Goal: Navigation & Orientation: Find specific page/section

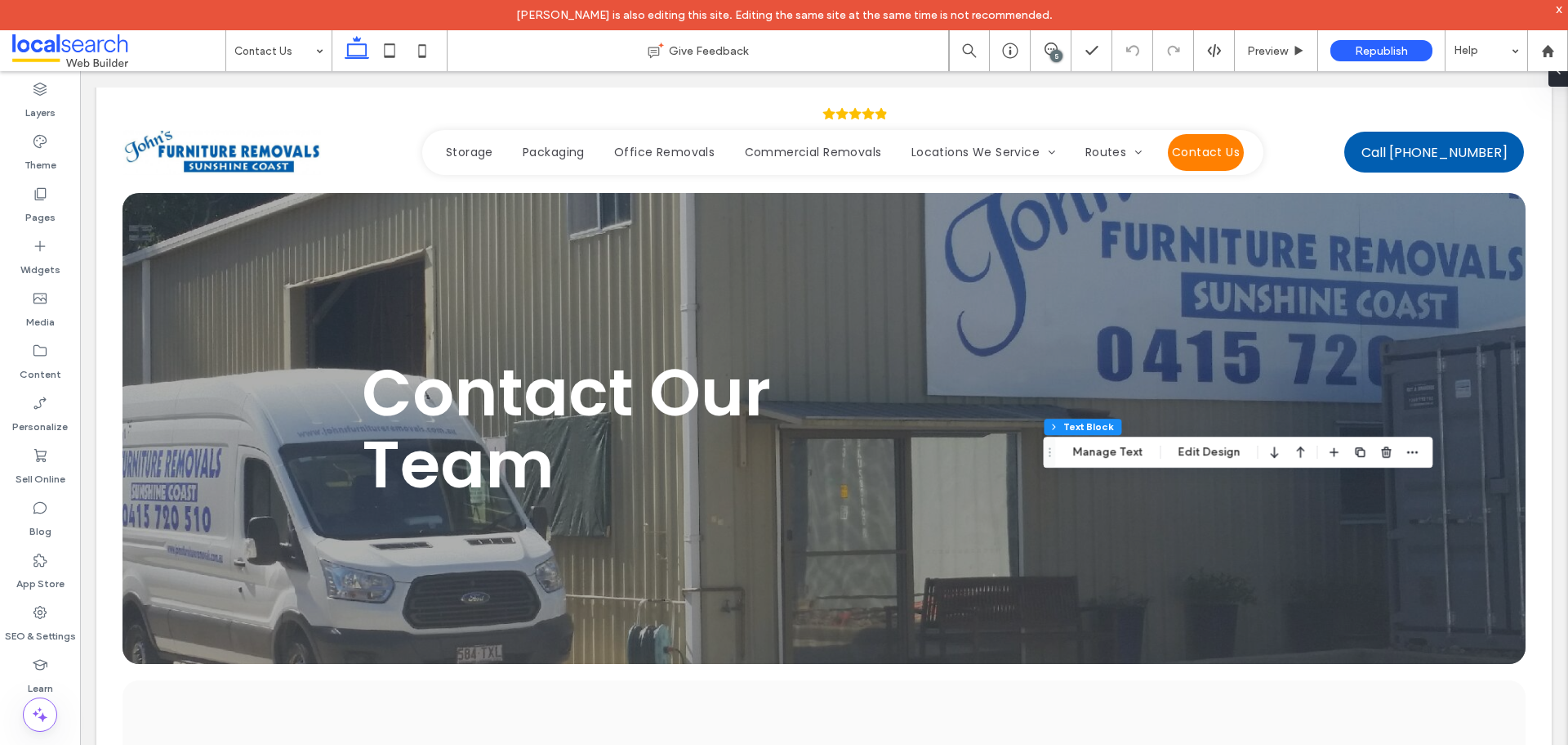
scroll to position [1722, 0]
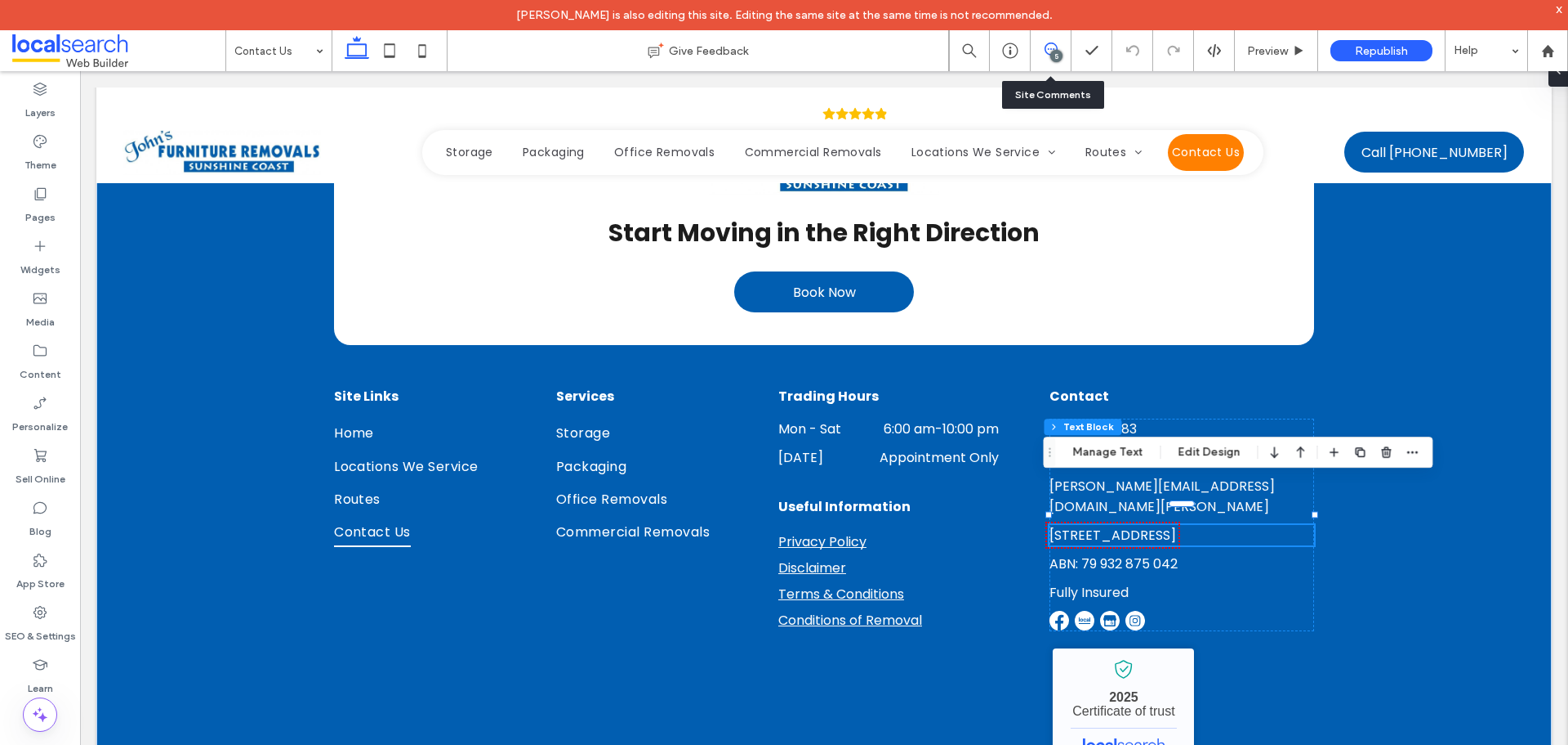
click at [1050, 49] on icon at bounding box center [1050, 49] width 13 height 13
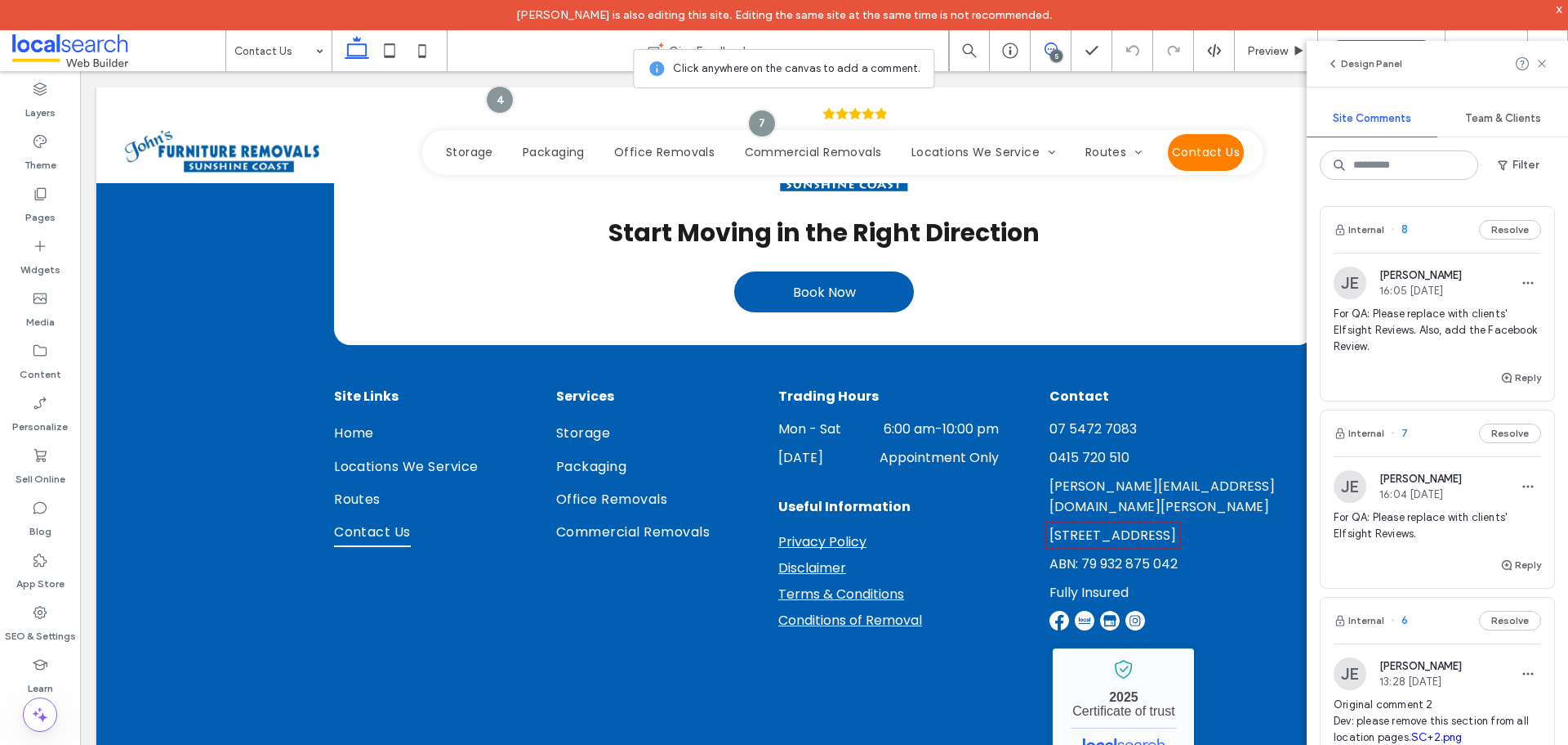
click at [1424, 435] on div "Internal 7 Resolve" at bounding box center [1438, 432] width 234 height 46
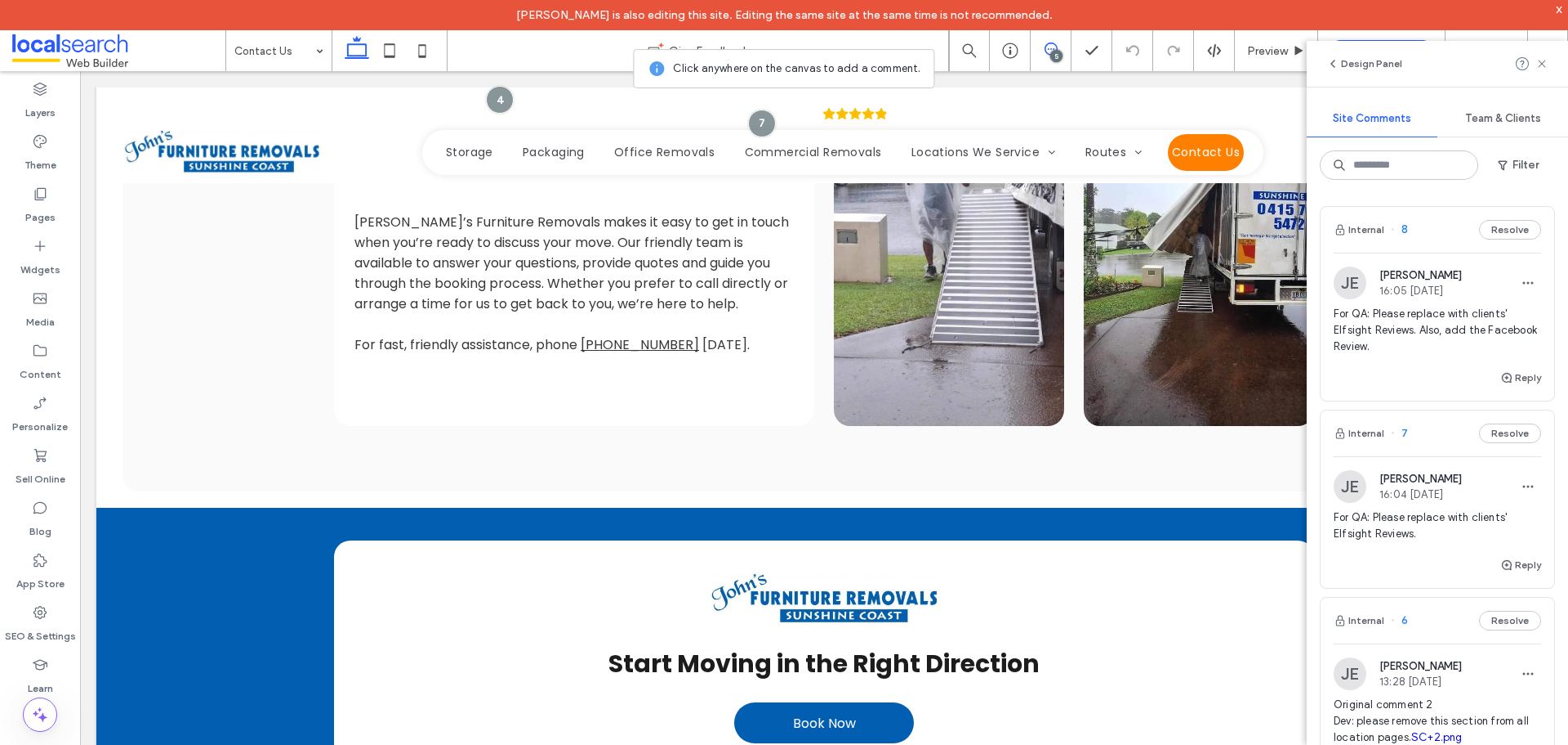
scroll to position [0, 0]
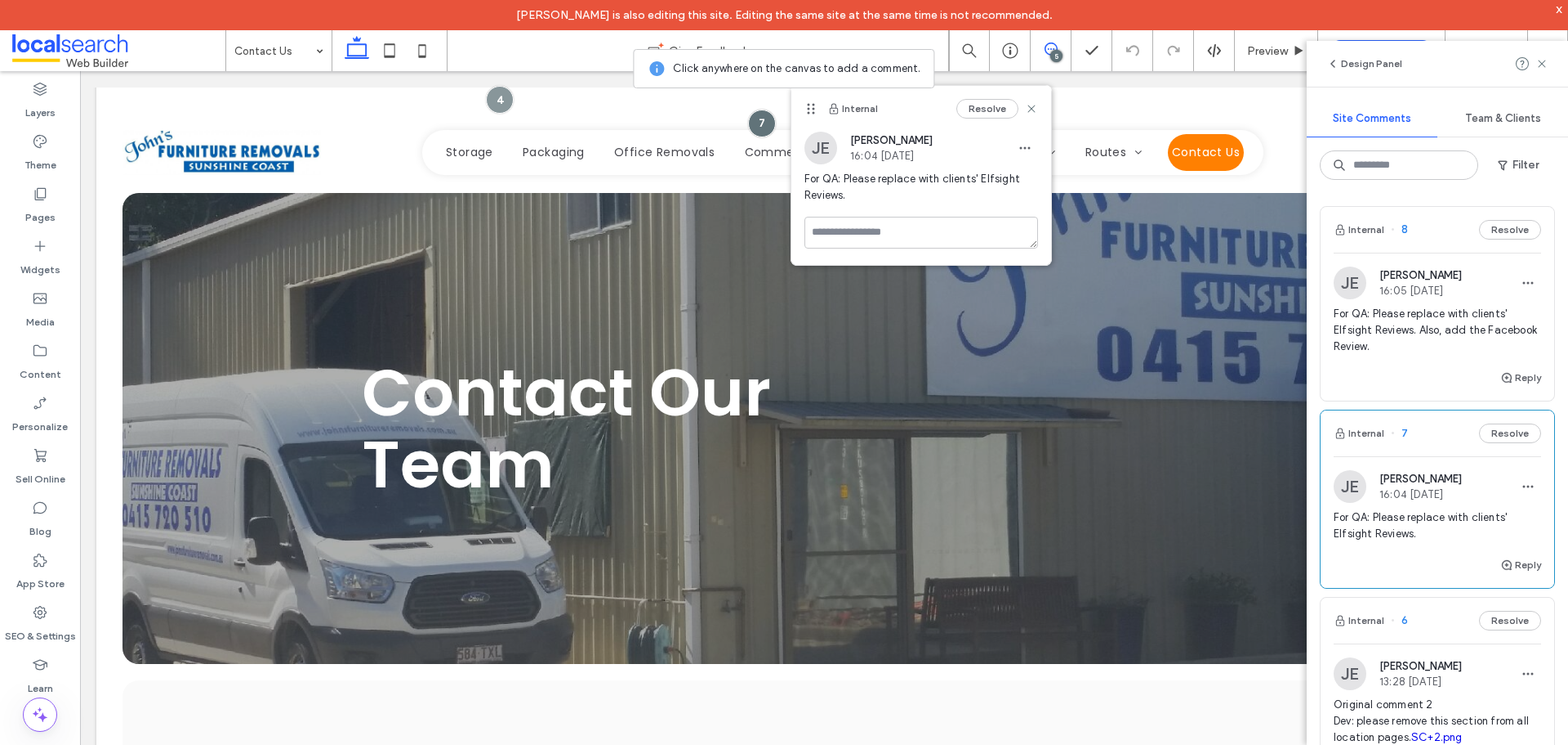
click at [1434, 239] on div "Internal 8 Resolve" at bounding box center [1438, 229] width 234 height 46
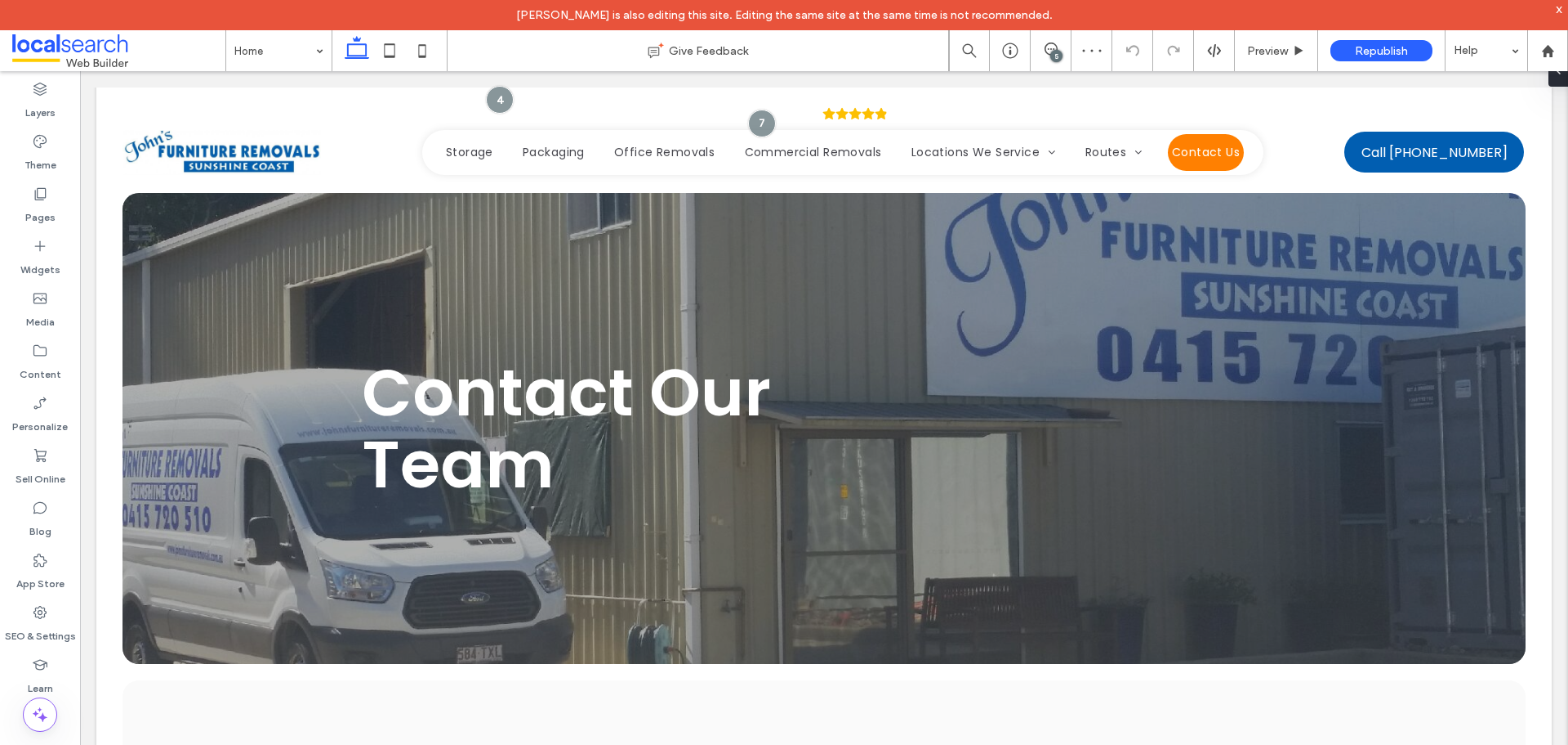
click at [1058, 55] on div "5" at bounding box center [1056, 56] width 13 height 13
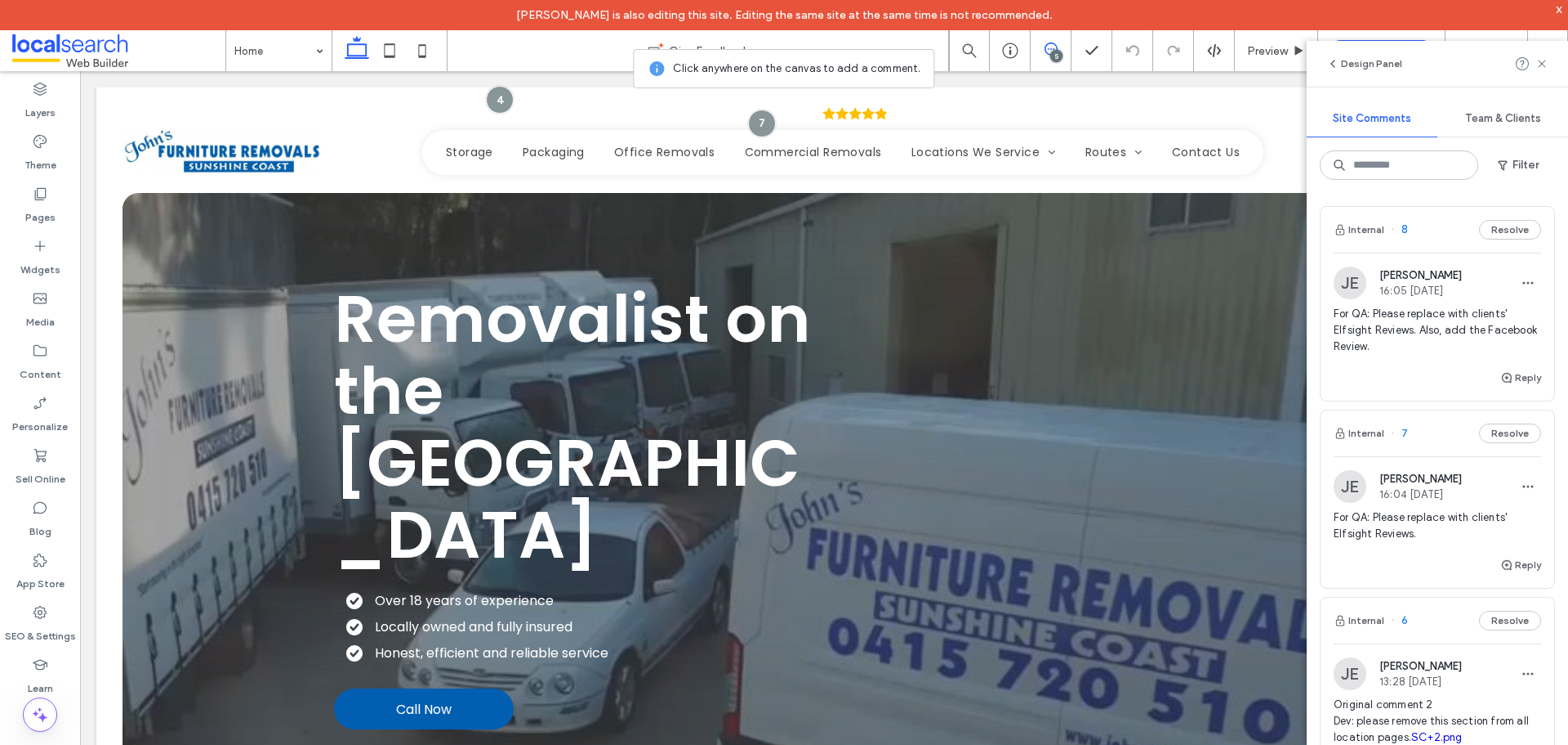
scroll to position [2811, 0]
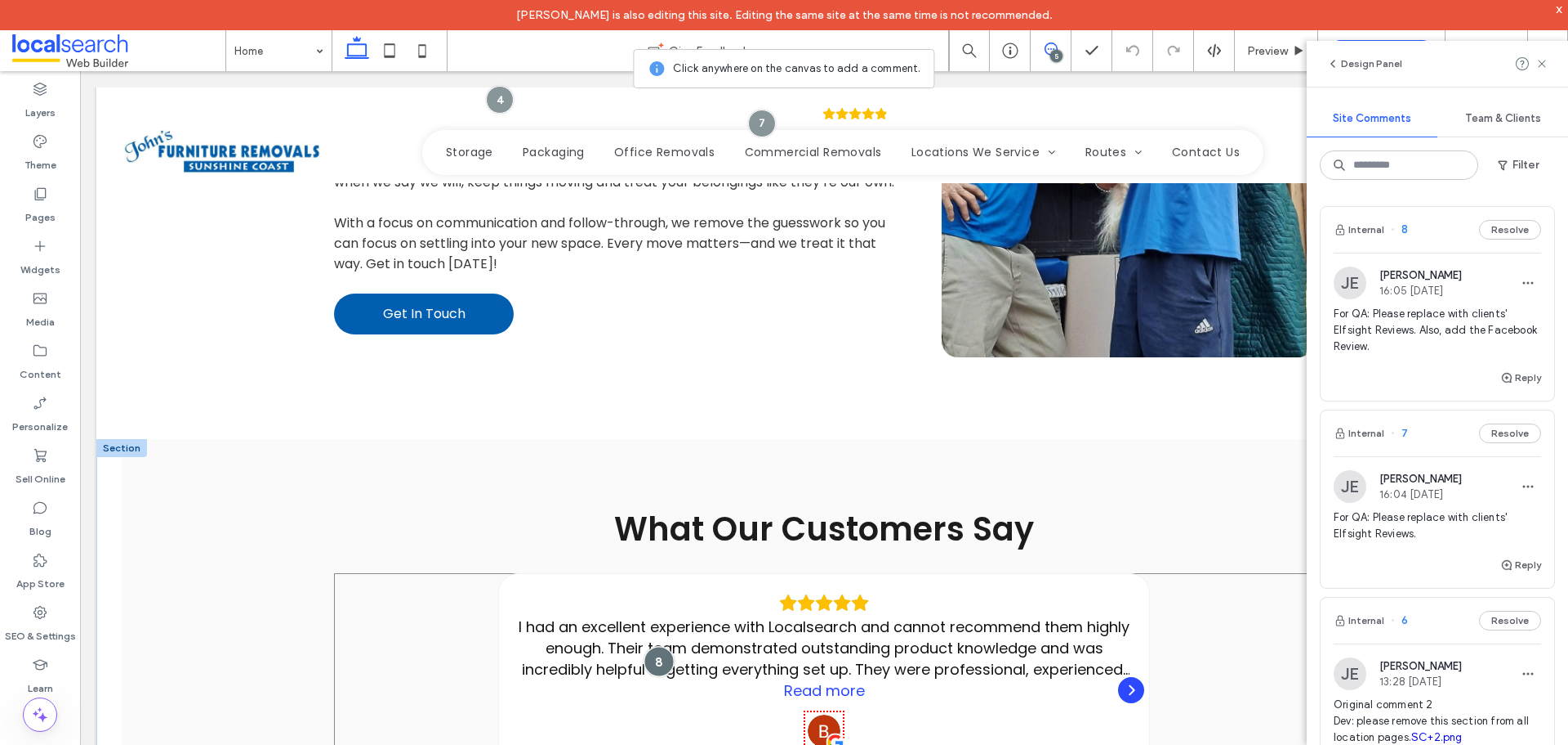
click at [658, 646] on div at bounding box center [659, 660] width 30 height 30
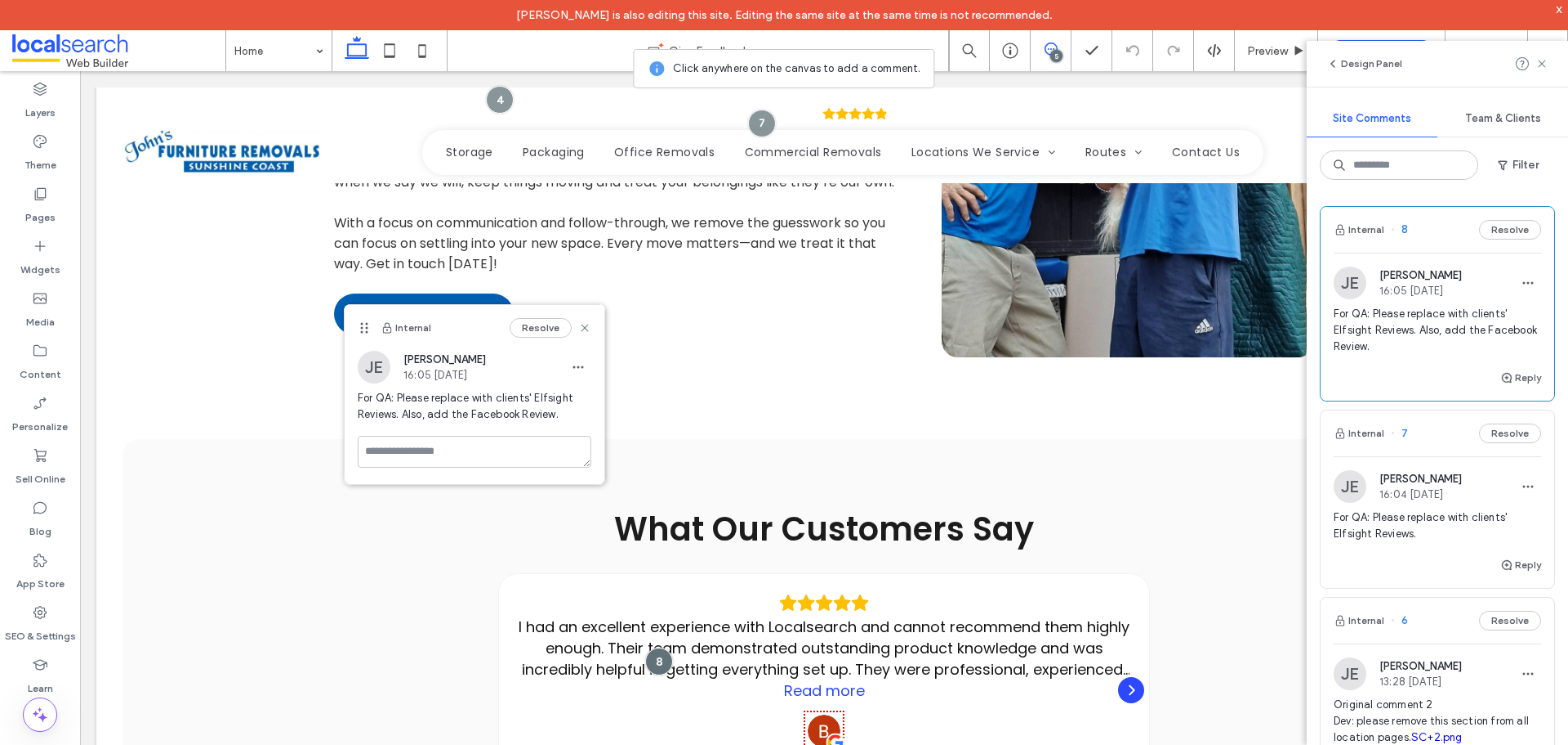
drag, startPoint x: 709, startPoint y: 522, endPoint x: 363, endPoint y: 328, distance: 396.7
click at [363, 328] on icon at bounding box center [364, 327] width 13 height 13
click at [1431, 433] on div "Internal 7 Resolve" at bounding box center [1438, 432] width 234 height 46
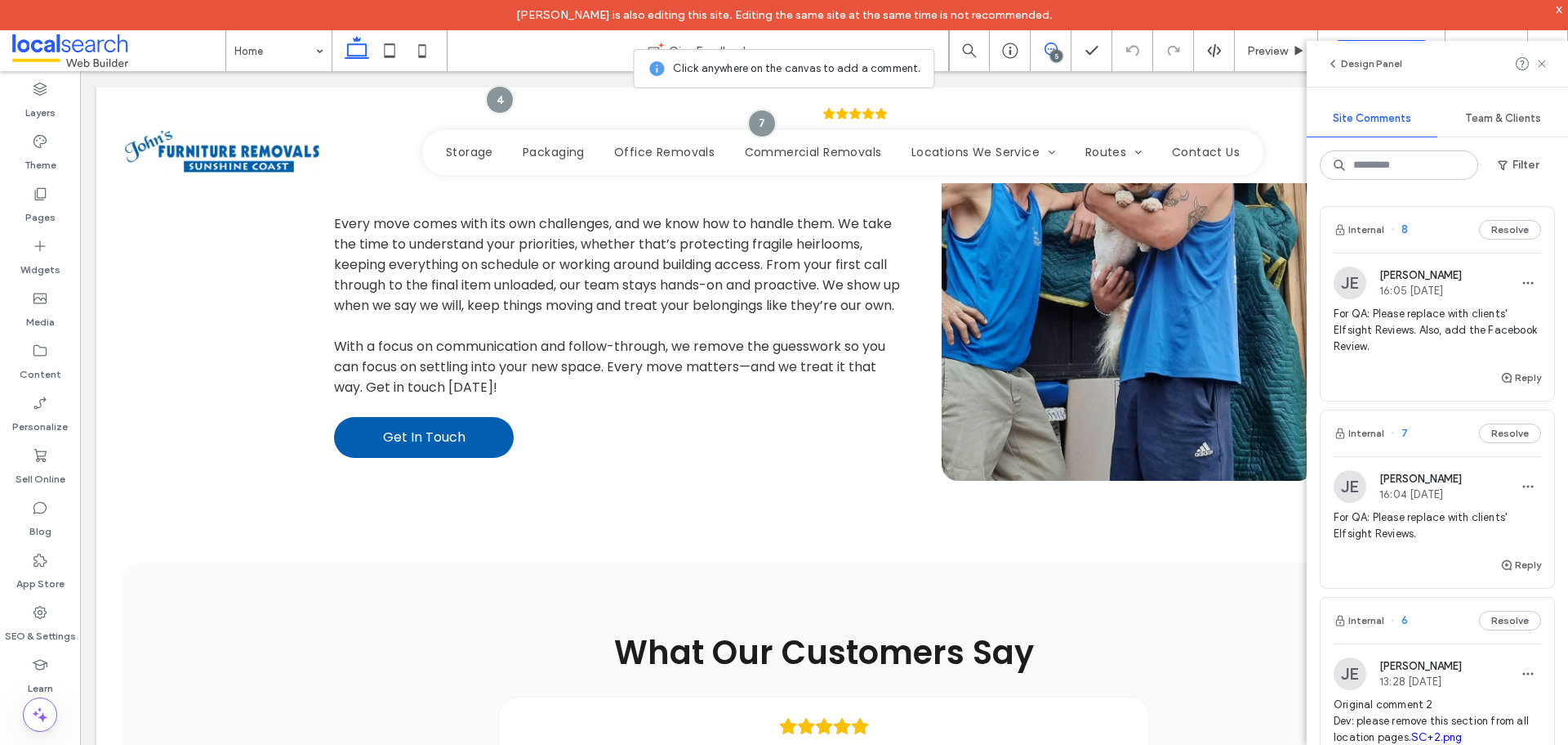
scroll to position [0, 0]
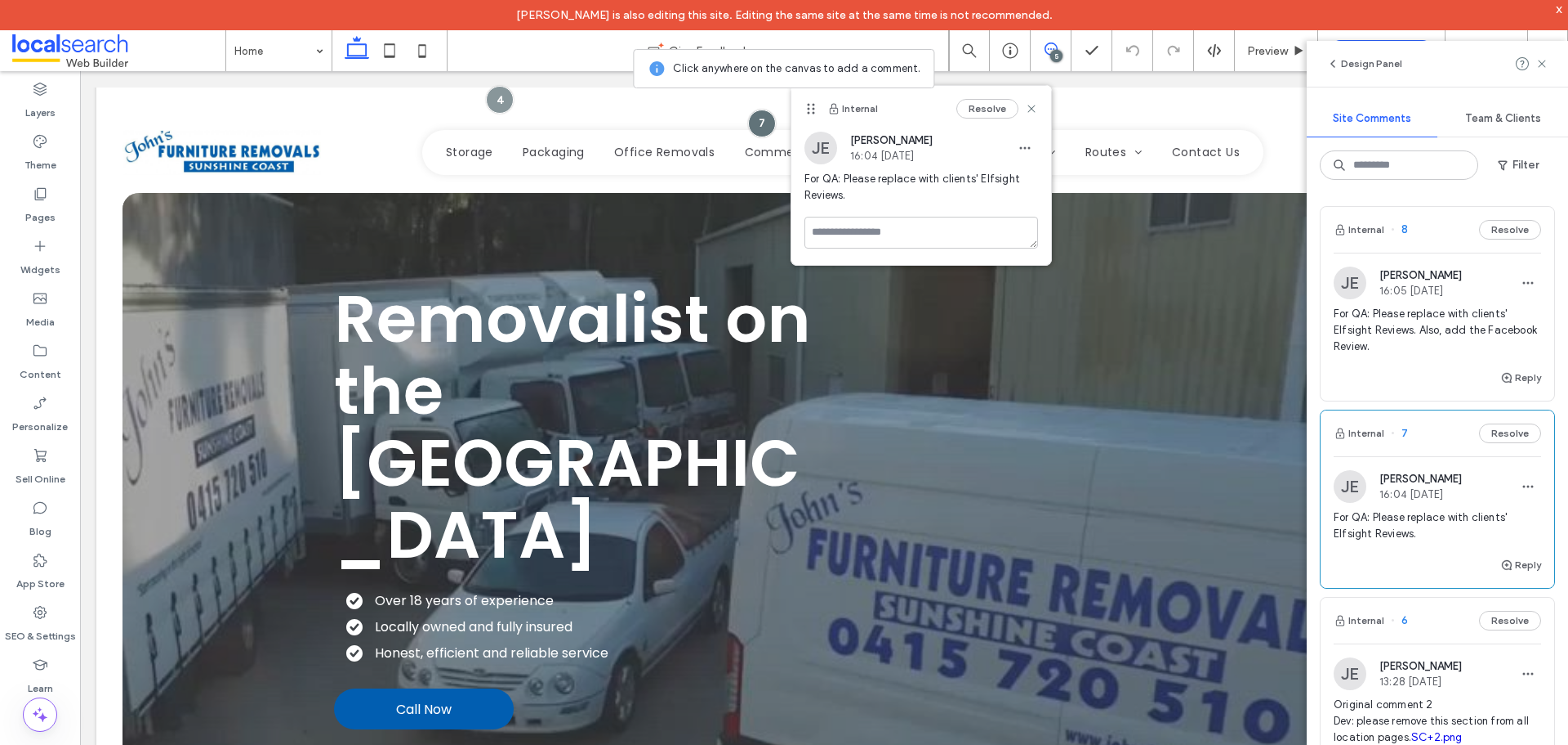
click at [1428, 241] on div "Internal 8 Resolve" at bounding box center [1438, 229] width 234 height 46
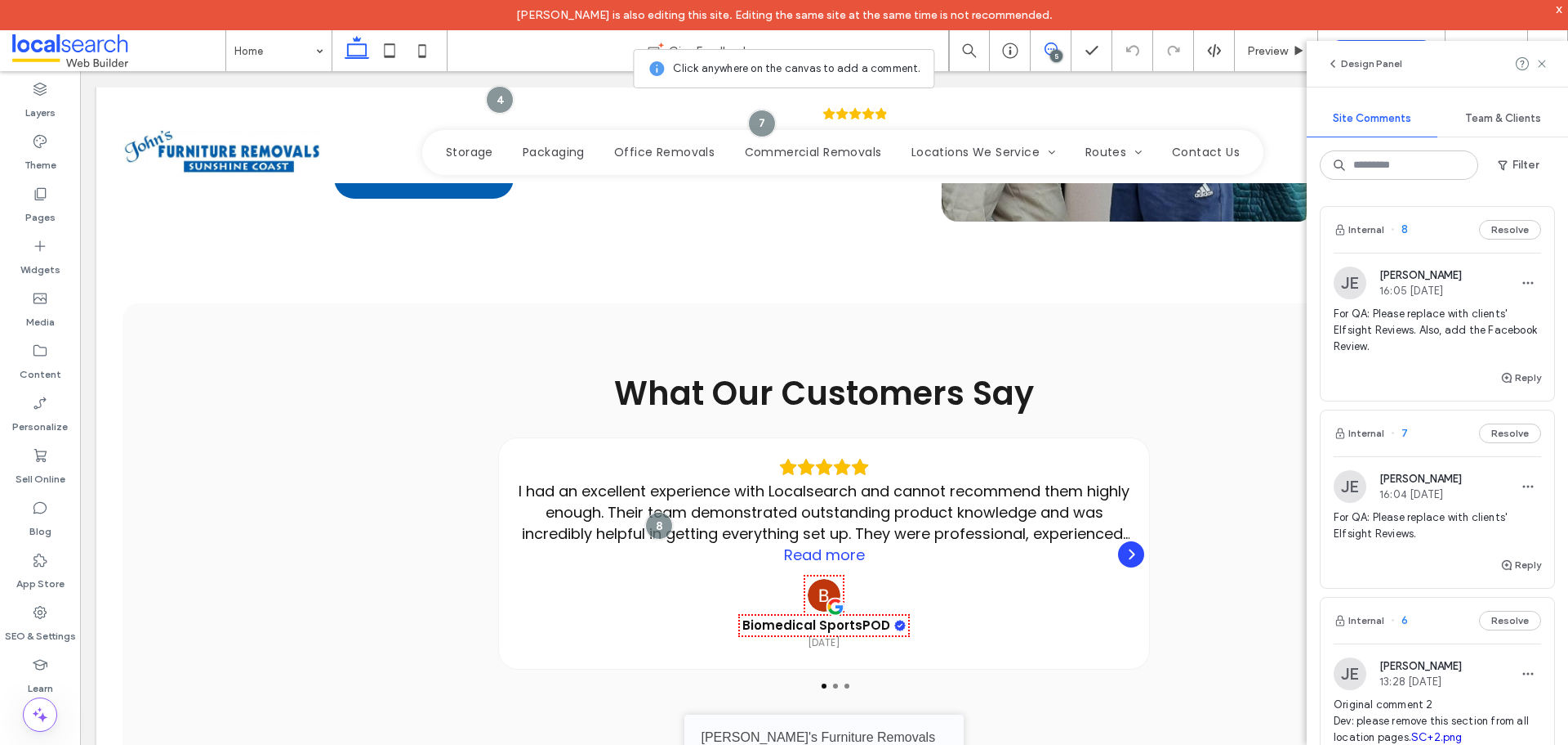
scroll to position [2947, 0]
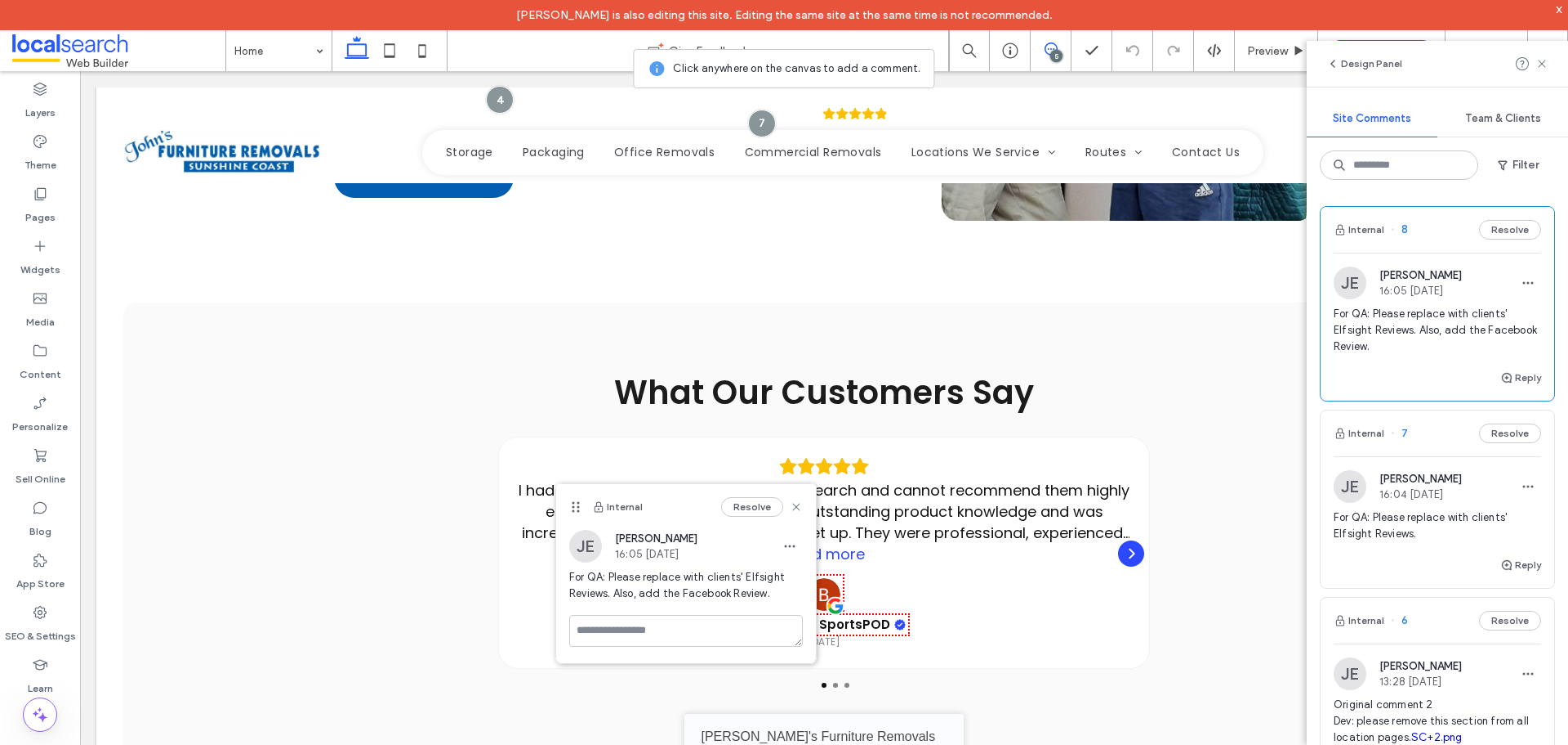
drag, startPoint x: 709, startPoint y: 391, endPoint x: 576, endPoint y: 511, distance: 179.1
click at [576, 511] on icon at bounding box center [575, 506] width 13 height 13
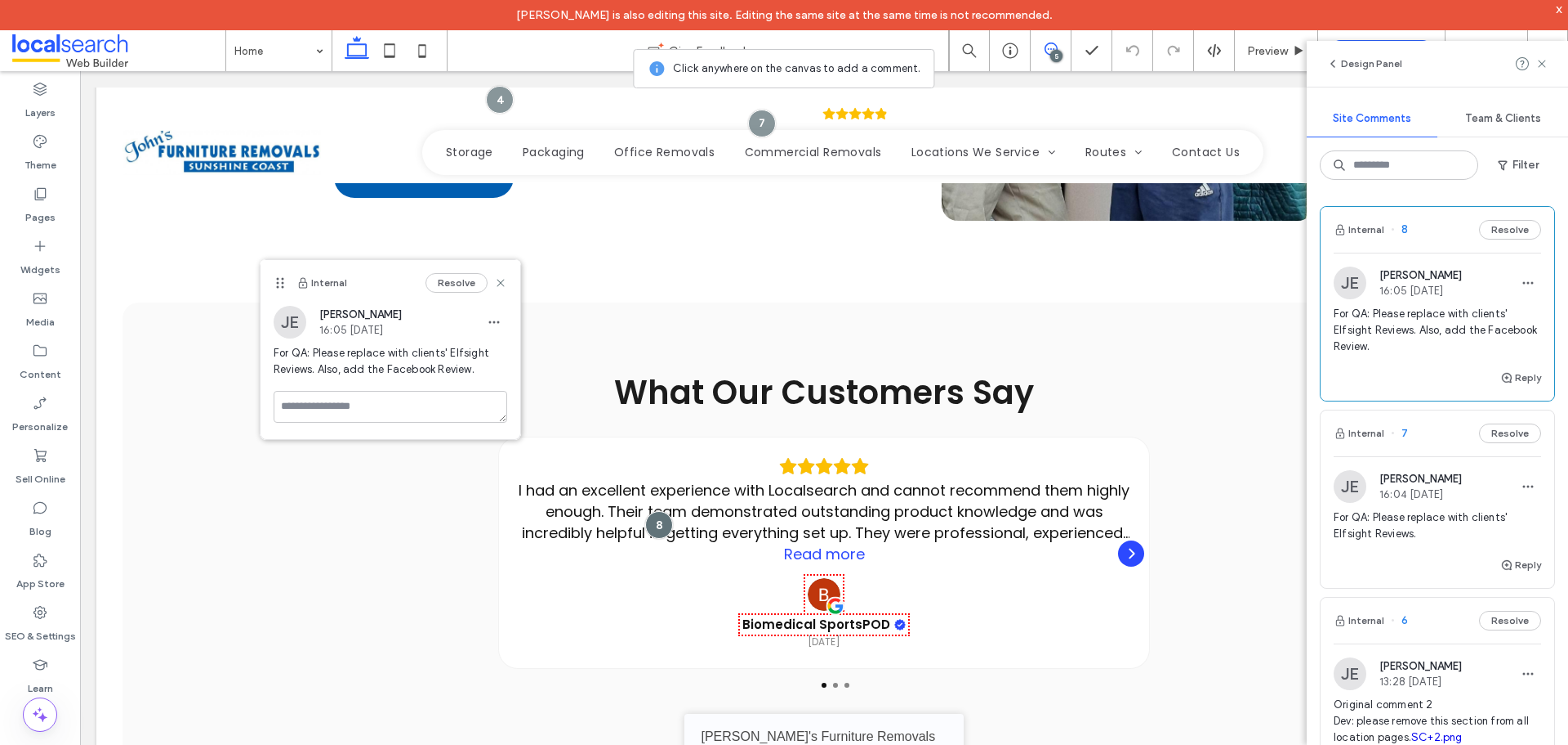
drag, startPoint x: 577, startPoint y: 509, endPoint x: 277, endPoint y: 249, distance: 397.0
click at [277, 277] on icon at bounding box center [279, 282] width 13 height 13
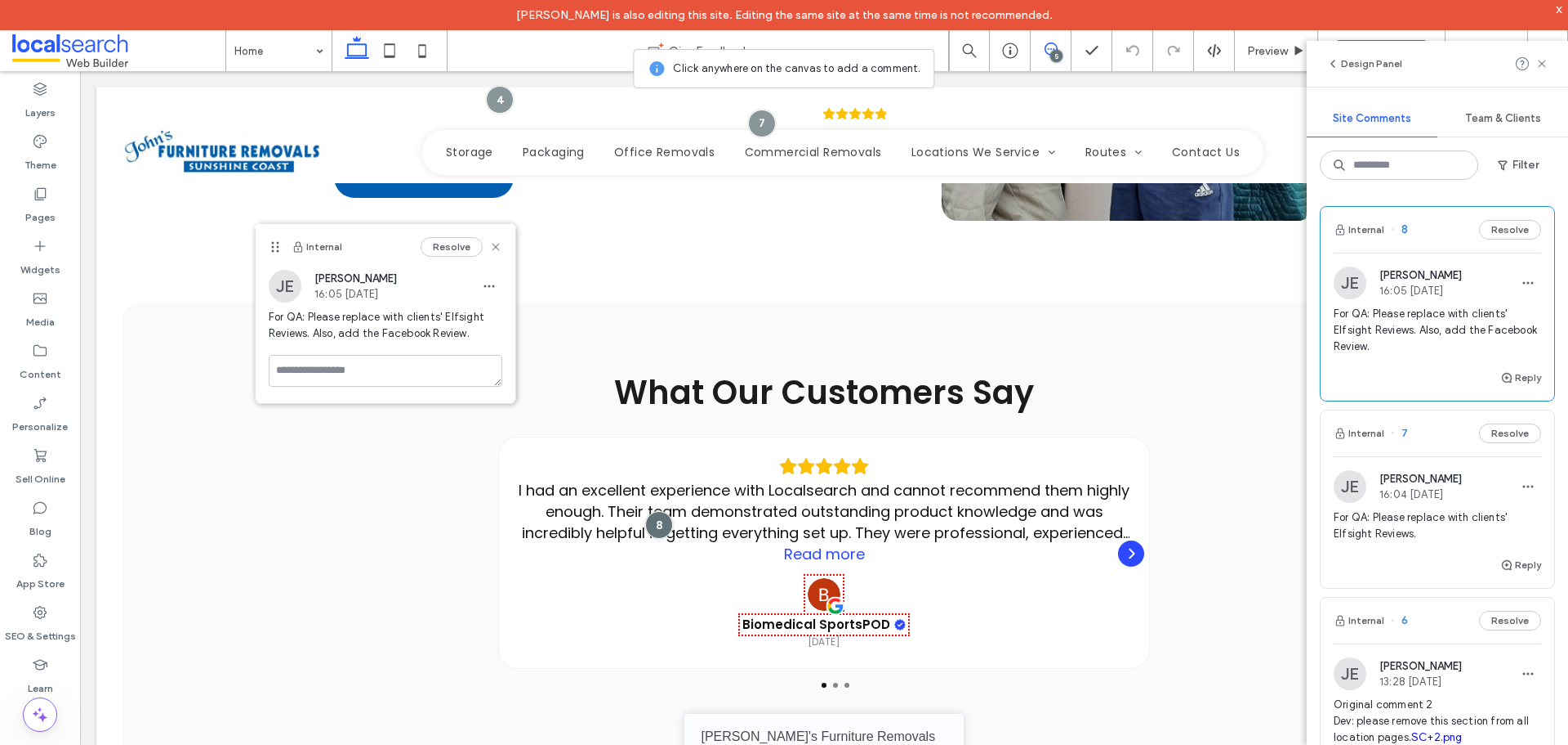
click at [1424, 445] on div "Internal 7 Resolve" at bounding box center [1438, 432] width 234 height 46
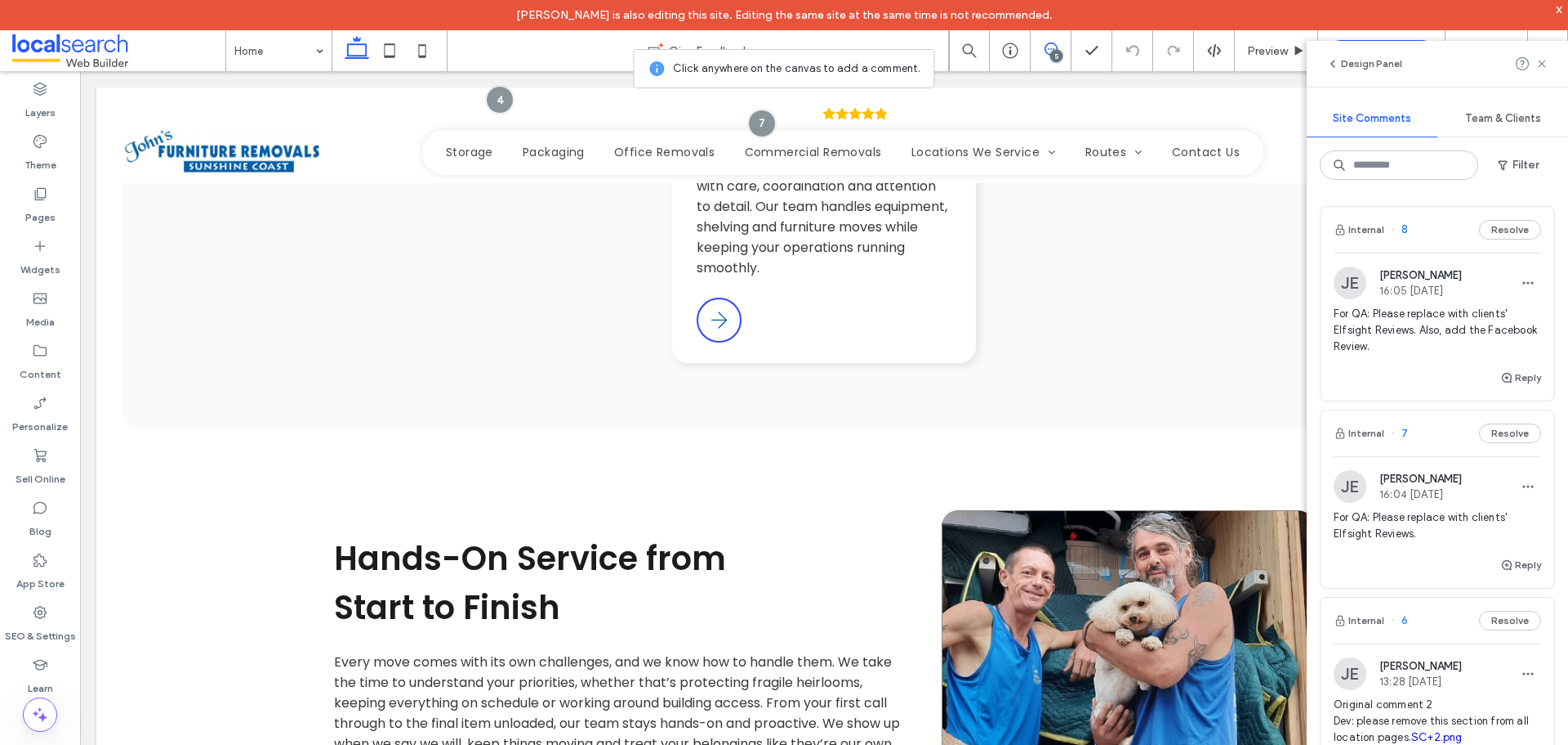
scroll to position [668, 0]
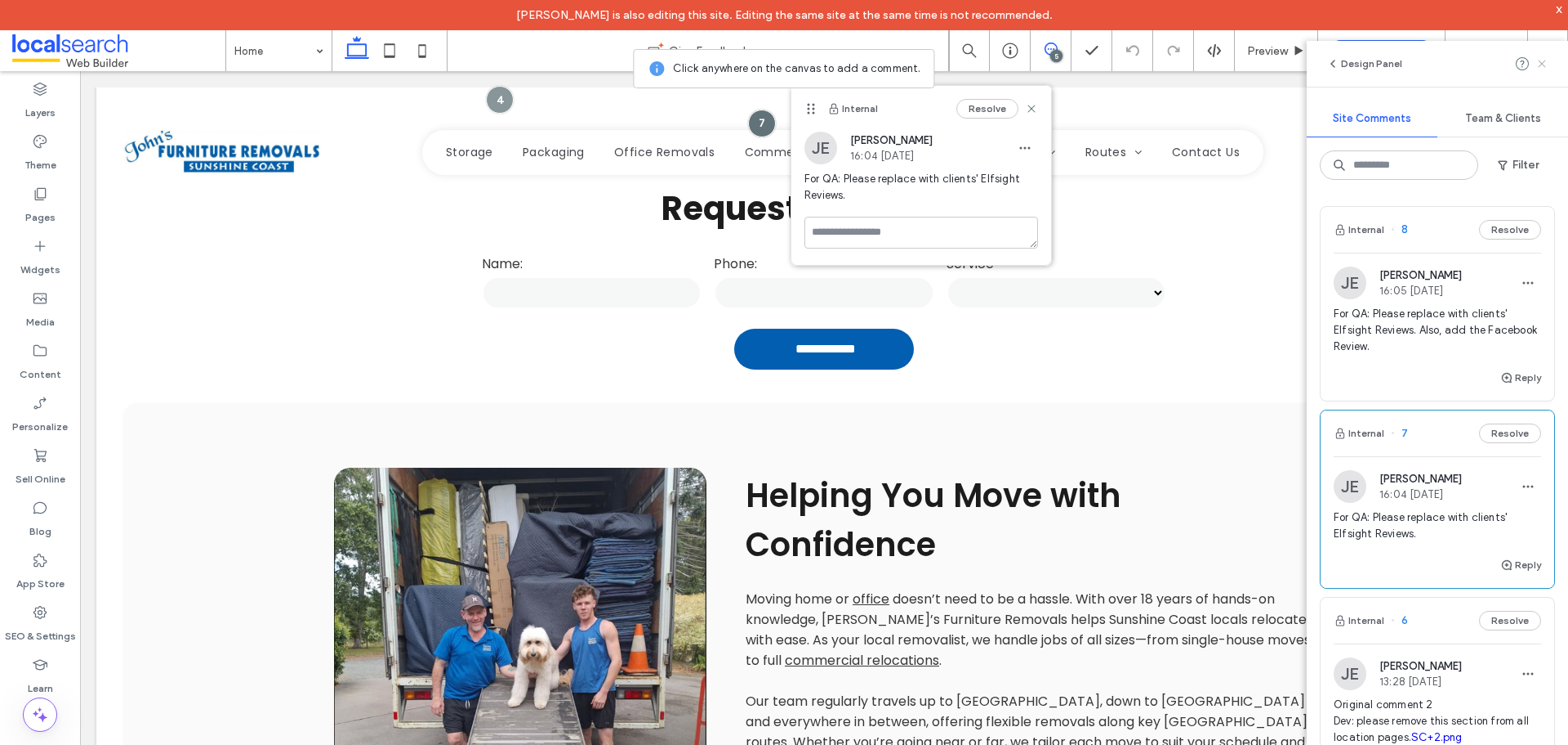
drag, startPoint x: 1545, startPoint y: 58, endPoint x: 1363, endPoint y: 22, distance: 185.5
click at [1545, 58] on icon at bounding box center [1542, 63] width 13 height 13
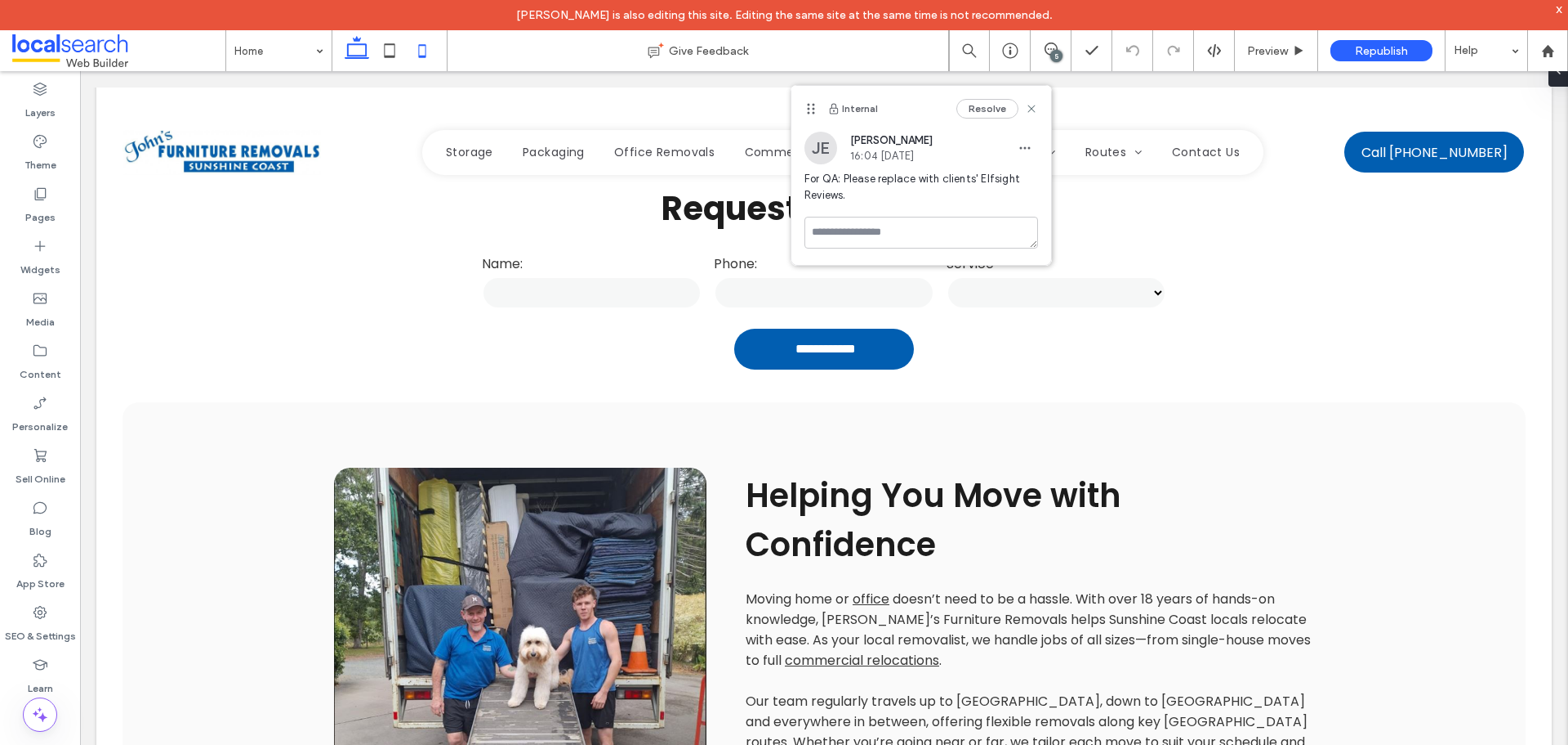
click at [419, 56] on icon at bounding box center [422, 51] width 33 height 33
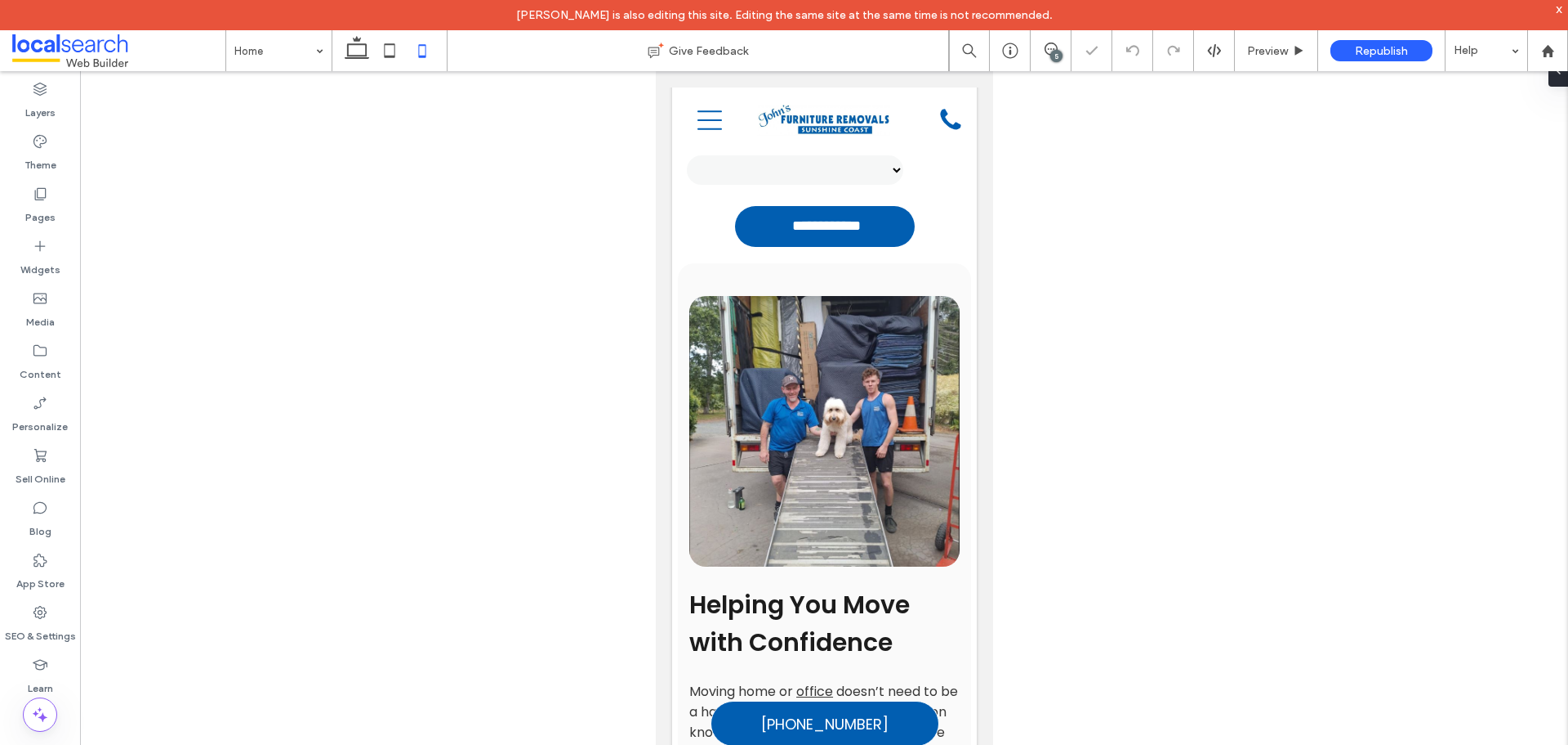
scroll to position [383, 0]
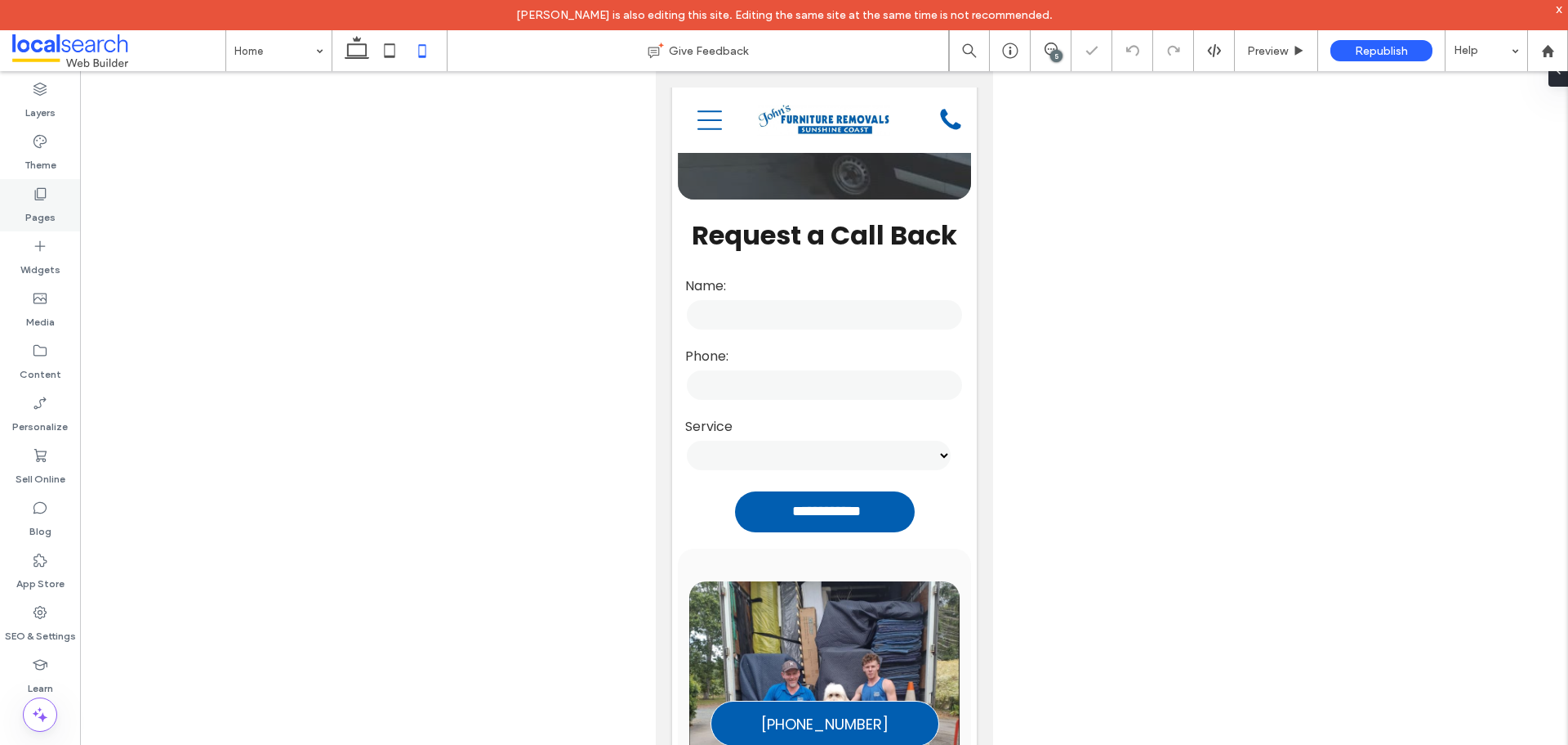
click at [29, 205] on label "Pages" at bounding box center [40, 212] width 30 height 22
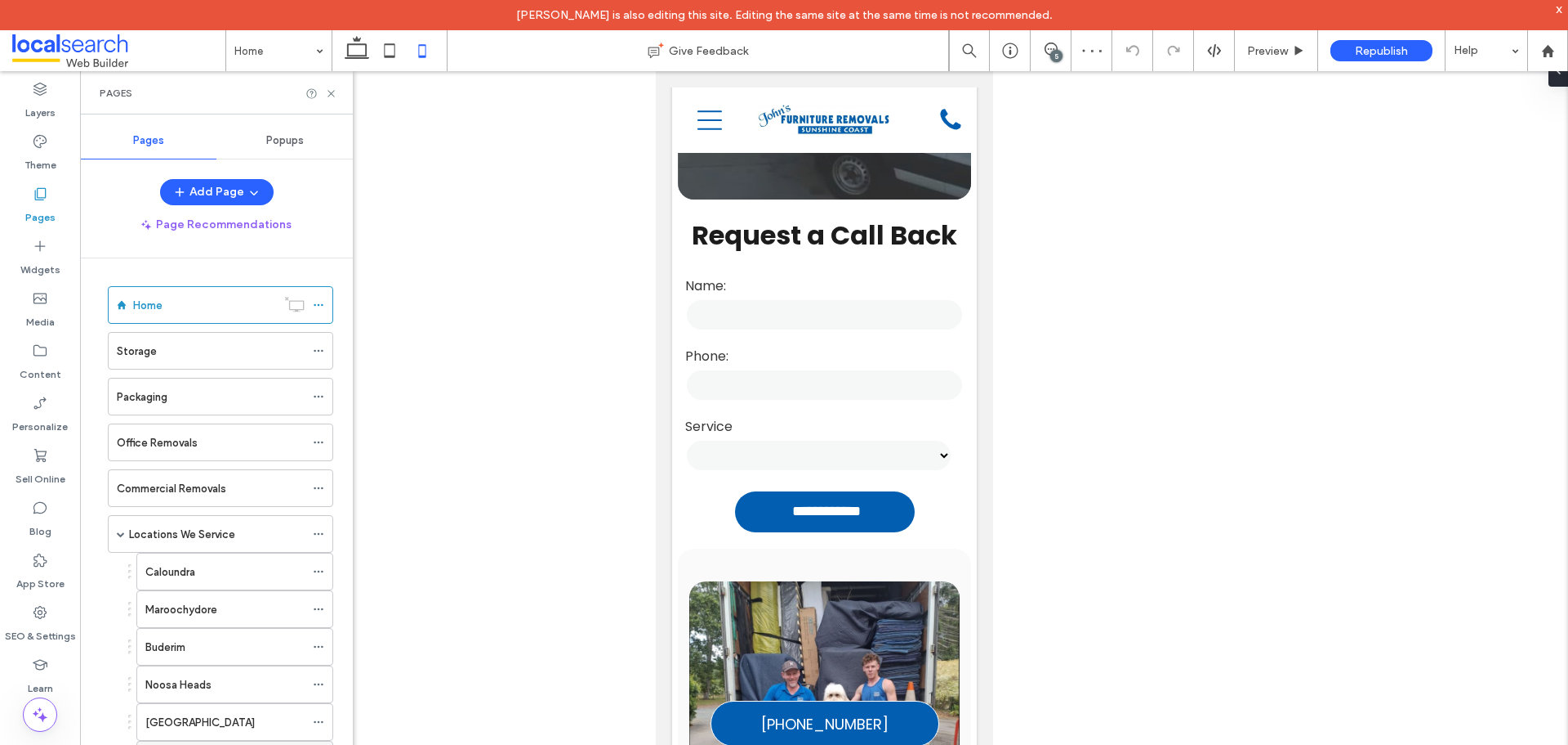
scroll to position [327, 0]
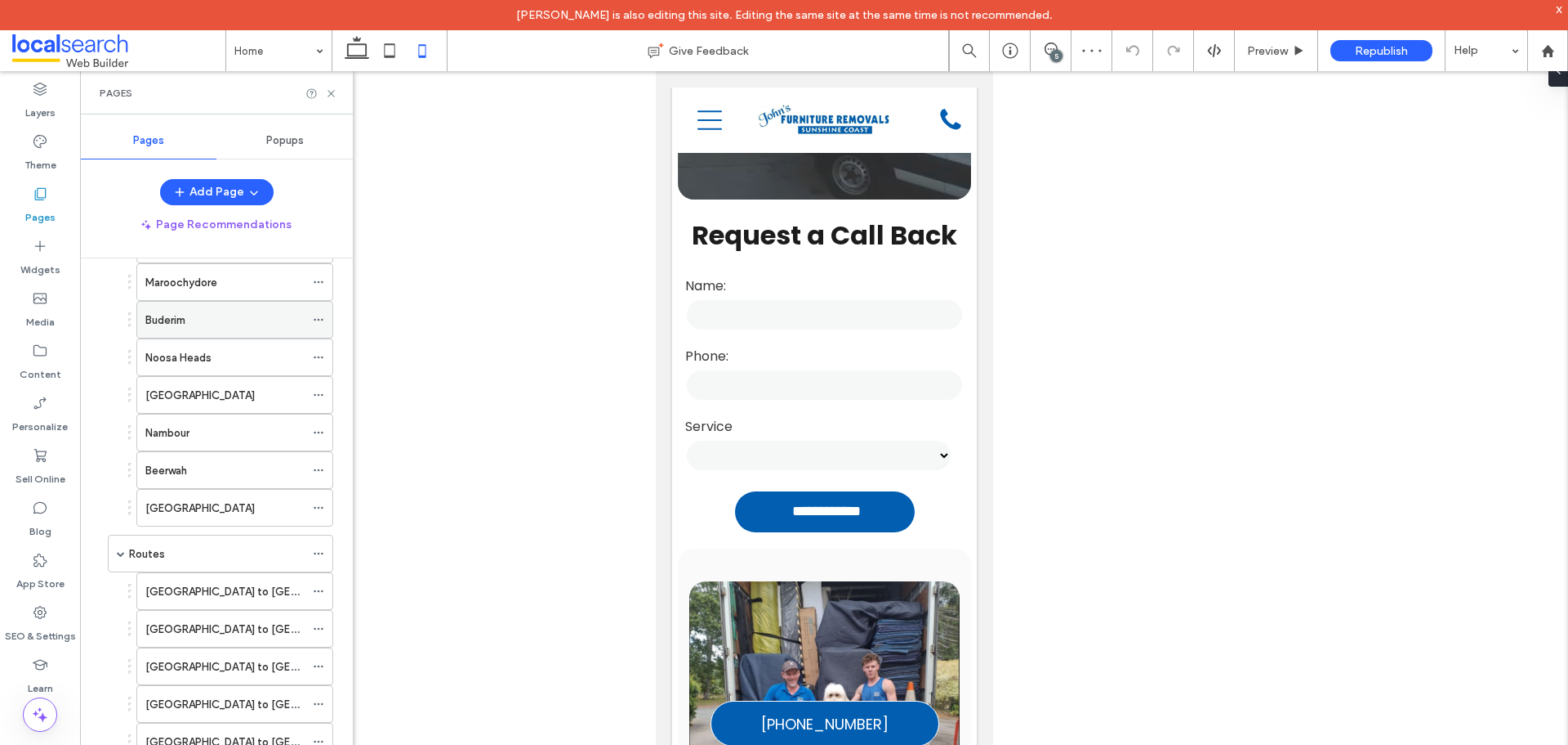
click at [191, 321] on div "Buderim" at bounding box center [225, 320] width 160 height 18
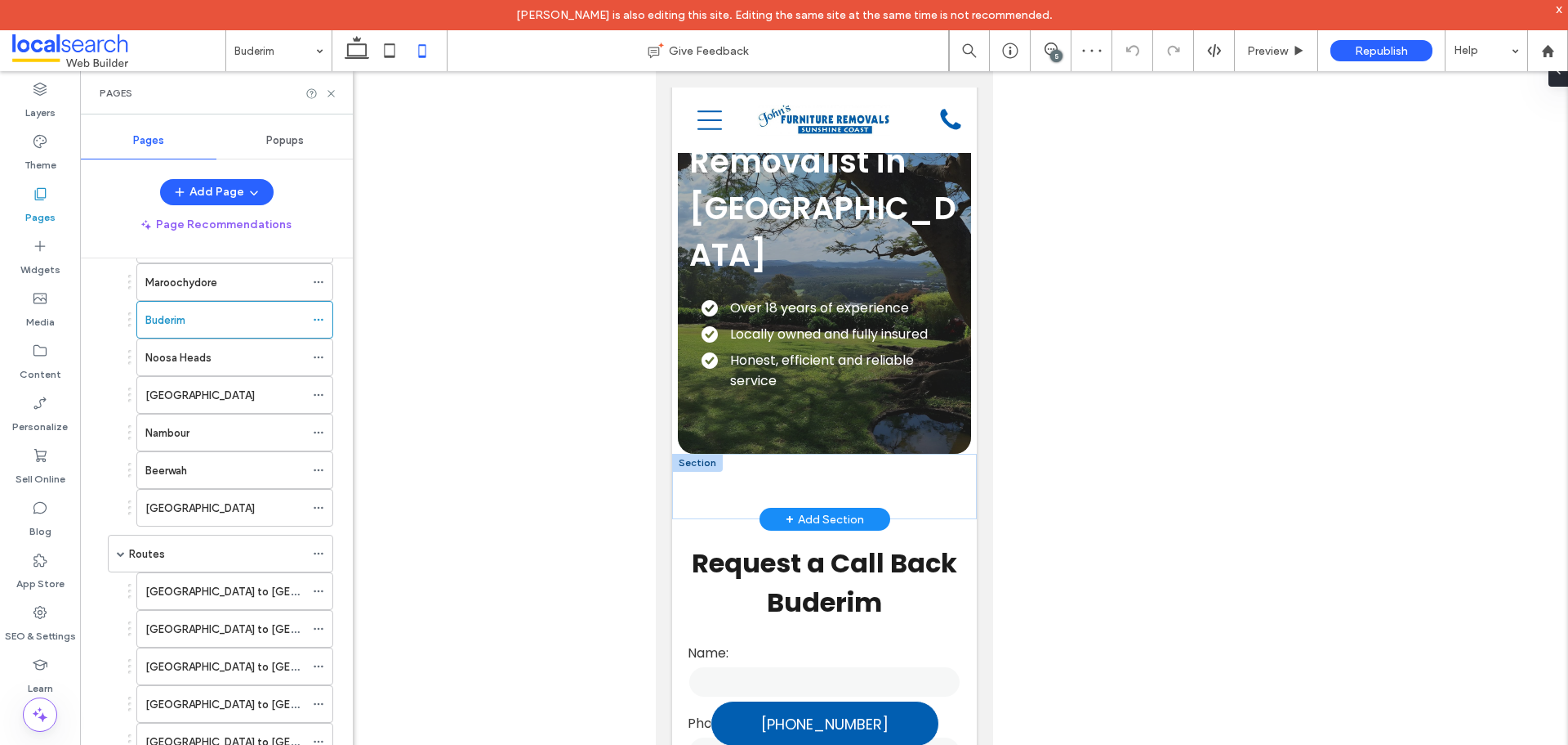
scroll to position [82, 0]
click at [383, 54] on icon at bounding box center [390, 51] width 33 height 33
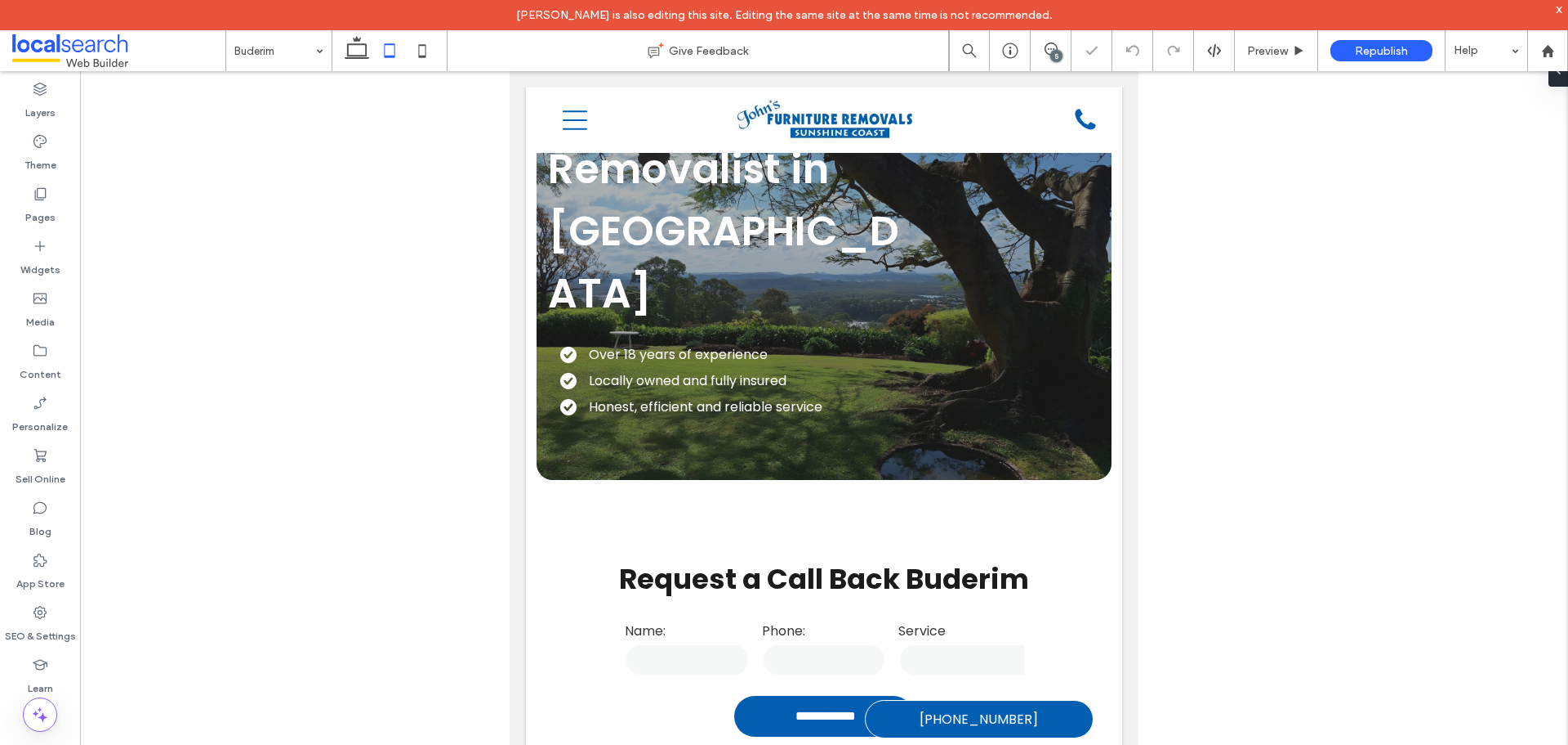
scroll to position [10, 0]
